Goal: Transaction & Acquisition: Purchase product/service

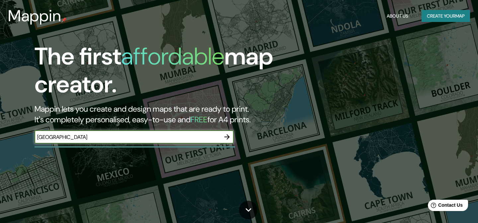
type input "[GEOGRAPHIC_DATA]"
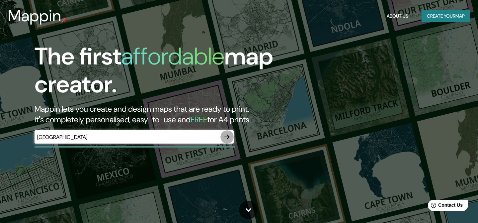
click at [227, 136] on icon "button" at bounding box center [227, 137] width 8 height 8
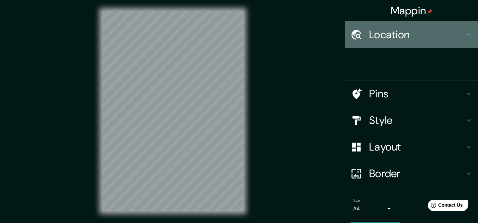
click at [378, 35] on h4 "Location" at bounding box center [417, 34] width 96 height 13
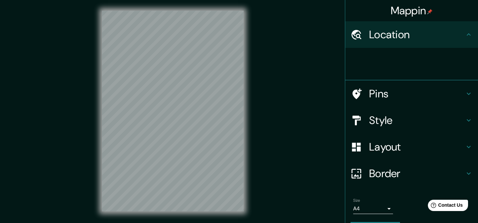
click at [455, 37] on h4 "Location" at bounding box center [417, 34] width 96 height 13
click at [422, 66] on div at bounding box center [413, 63] width 127 height 21
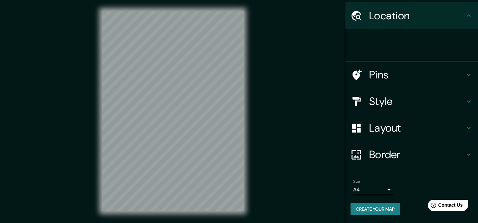
click at [381, 81] on h4 "Pins" at bounding box center [417, 74] width 96 height 13
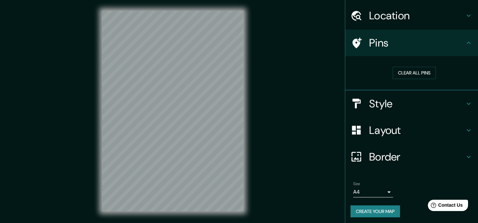
scroll to position [0, 0]
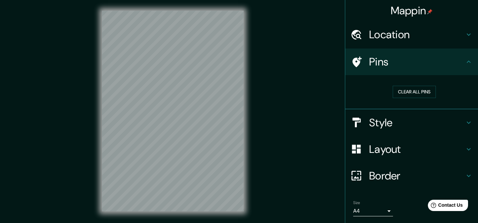
click at [400, 36] on h4 "Location" at bounding box center [417, 34] width 96 height 13
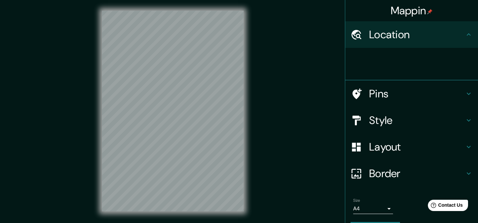
click at [352, 35] on icon at bounding box center [356, 35] width 10 height 10
click at [353, 35] on icon at bounding box center [356, 35] width 12 height 12
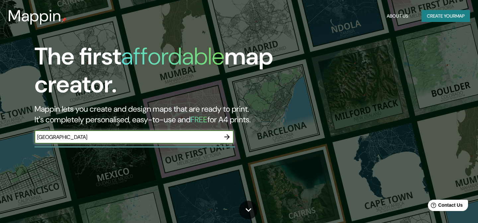
type input "[GEOGRAPHIC_DATA]"
click at [227, 139] on icon "button" at bounding box center [227, 137] width 8 height 8
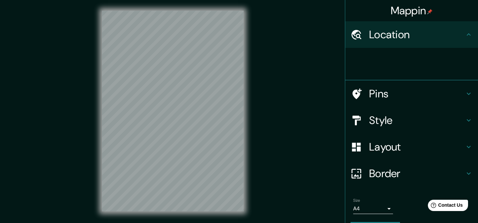
click at [377, 35] on h4 "Location" at bounding box center [417, 34] width 96 height 13
